Goal: Transaction & Acquisition: Purchase product/service

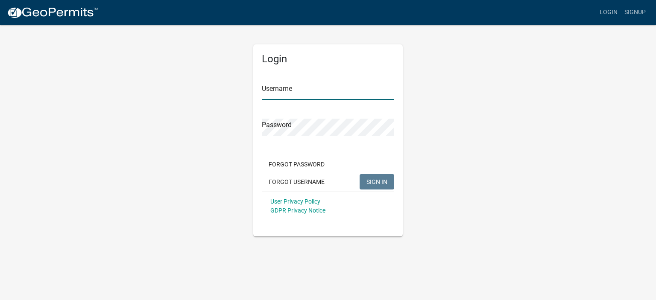
click at [307, 94] on input "Username" at bounding box center [328, 91] width 132 height 18
type input "thamilt1"
click at [360, 174] on button "SIGN IN" at bounding box center [377, 181] width 35 height 15
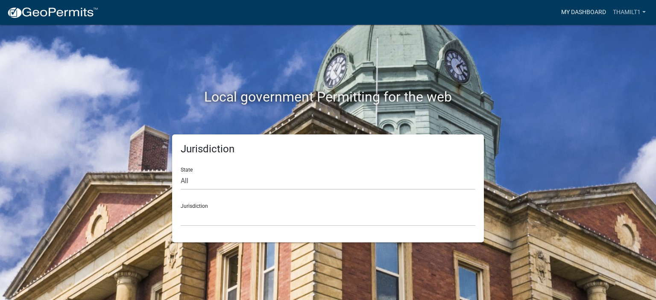
click at [596, 15] on link "My Dashboard" at bounding box center [584, 12] width 52 height 16
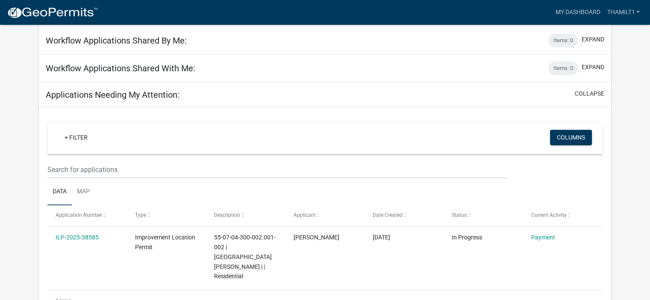
scroll to position [287, 0]
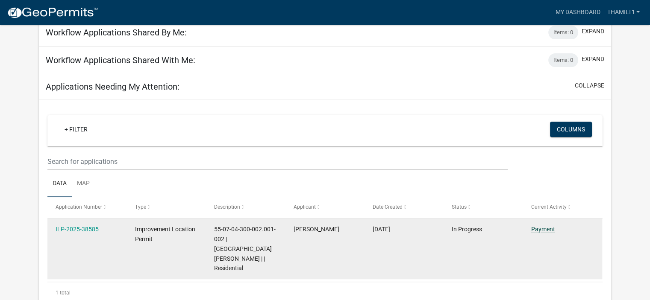
click at [542, 226] on link "Payment" at bounding box center [543, 229] width 24 height 7
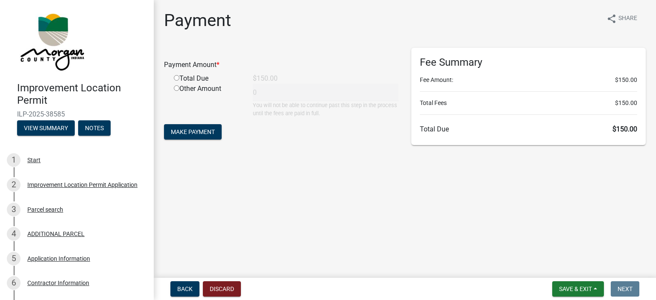
click at [174, 76] on input "radio" at bounding box center [177, 78] width 6 height 6
radio input "true"
type input "150"
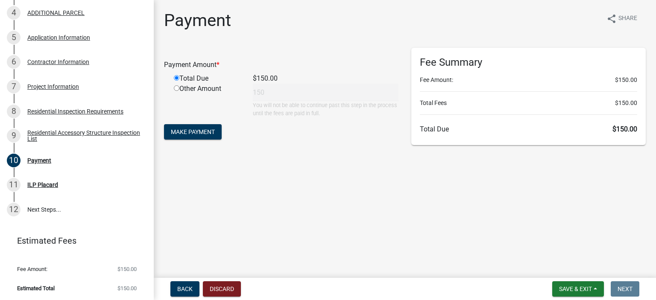
scroll to position [222, 0]
click at [206, 129] on span "Make Payment" at bounding box center [193, 132] width 44 height 7
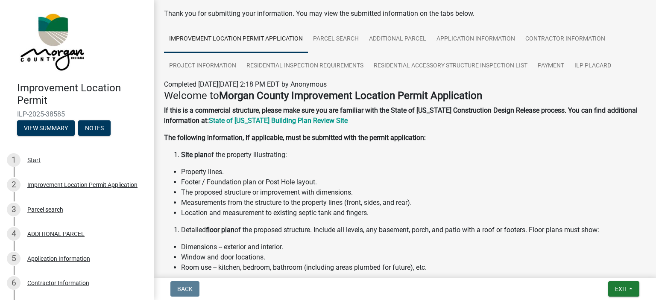
scroll to position [38, 0]
